Goal: Find contact information: Find contact information

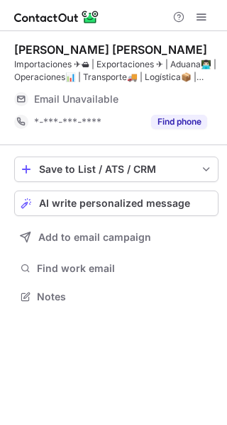
scroll to position [286, 227]
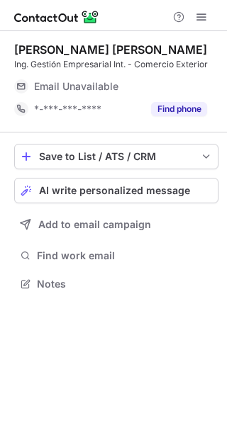
scroll to position [6, 7]
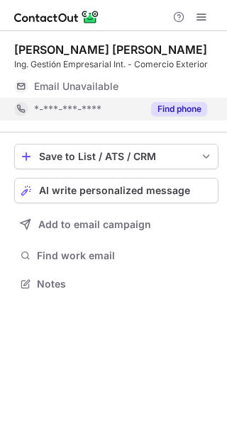
click at [195, 103] on button "Find phone" at bounding box center [179, 109] width 56 height 14
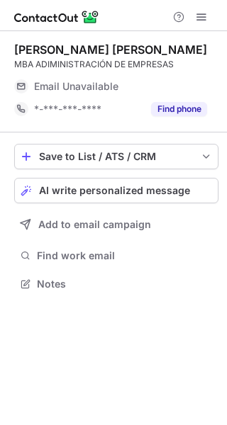
scroll to position [6, 7]
